Goal: Browse casually: Explore the website without a specific task or goal

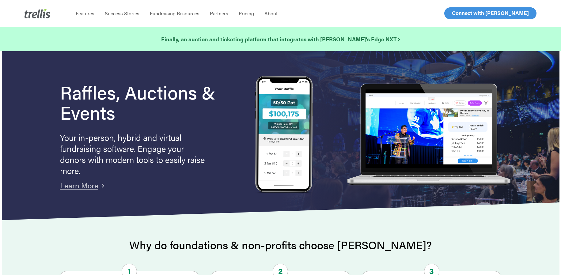
click at [456, 16] on span "Log In" at bounding box center [459, 12] width 15 height 7
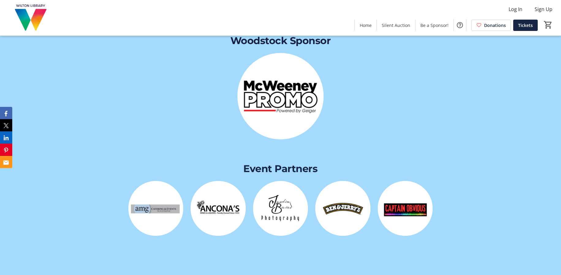
scroll to position [1287, 0]
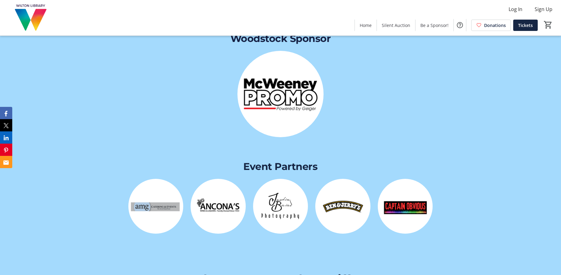
click at [344, 188] on img at bounding box center [342, 206] width 55 height 55
click at [394, 189] on img at bounding box center [405, 206] width 55 height 55
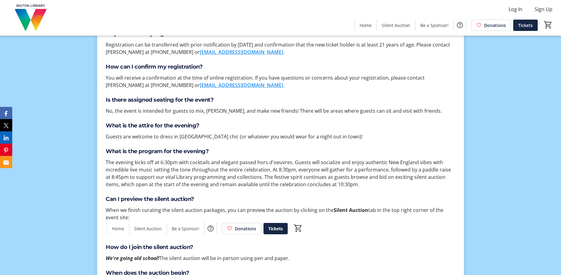
scroll to position [1869, 0]
